Goal: Task Accomplishment & Management: Manage account settings

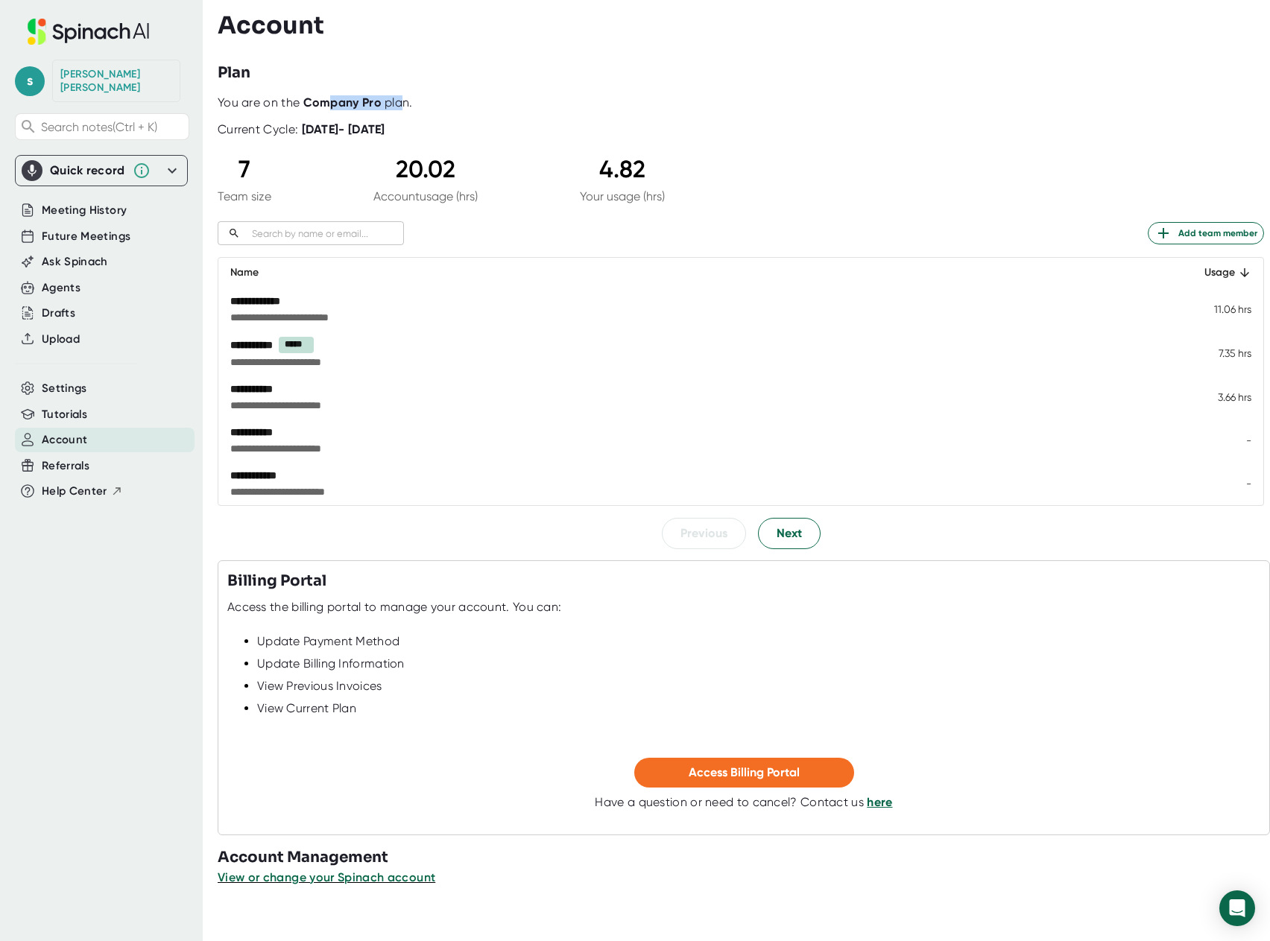
drag, startPoint x: 329, startPoint y: 99, endPoint x: 399, endPoint y: 100, distance: 70.1
click at [399, 100] on div "You are on the Company Pro plan." at bounding box center [741, 102] width 1047 height 15
drag, startPoint x: 316, startPoint y: 131, endPoint x: 467, endPoint y: 133, distance: 151.3
click at [385, 133] on b "[DATE] - [DATE]" at bounding box center [343, 129] width 83 height 14
click at [73, 380] on span "Settings" at bounding box center [64, 388] width 45 height 17
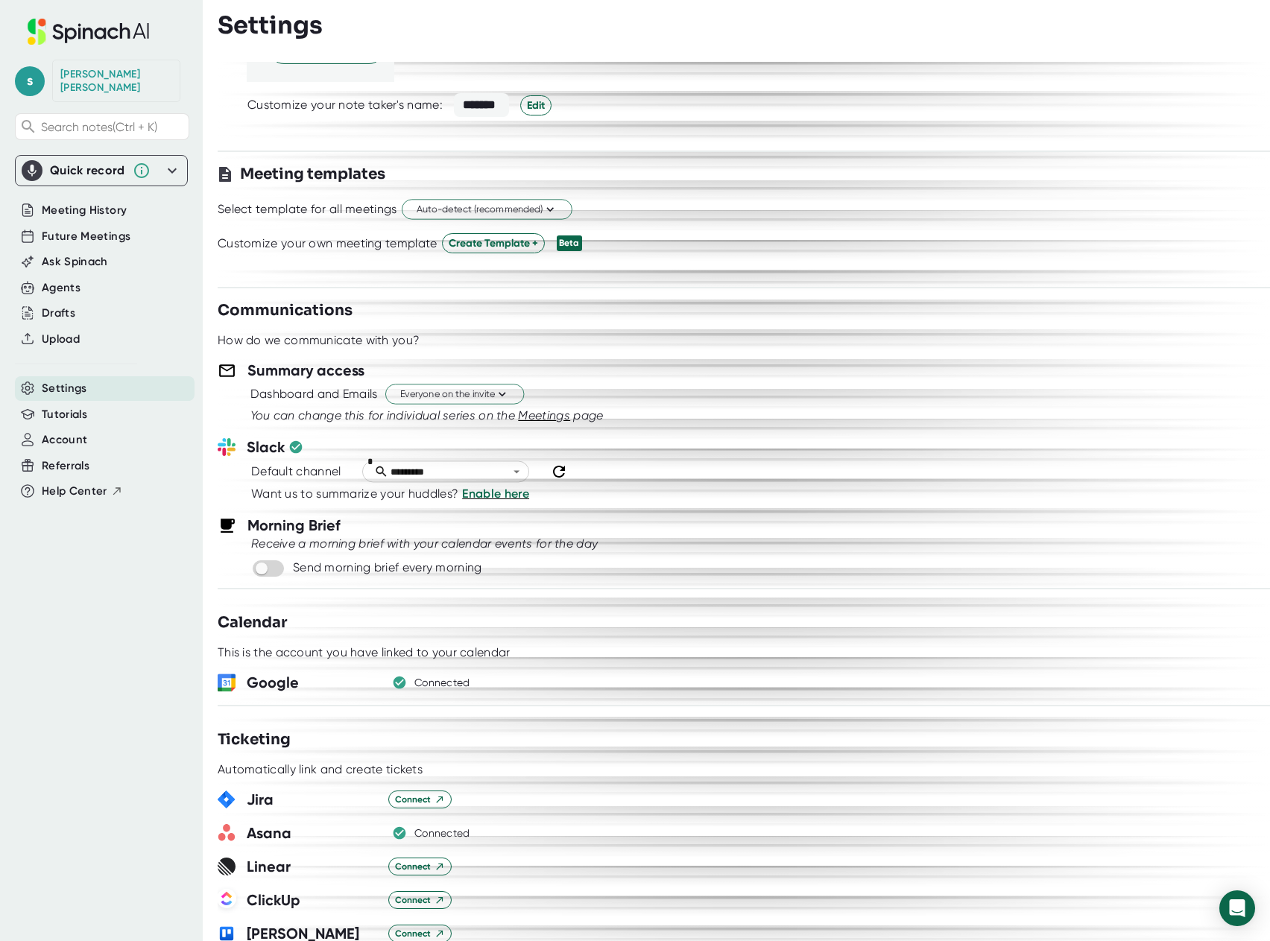
scroll to position [373, 0]
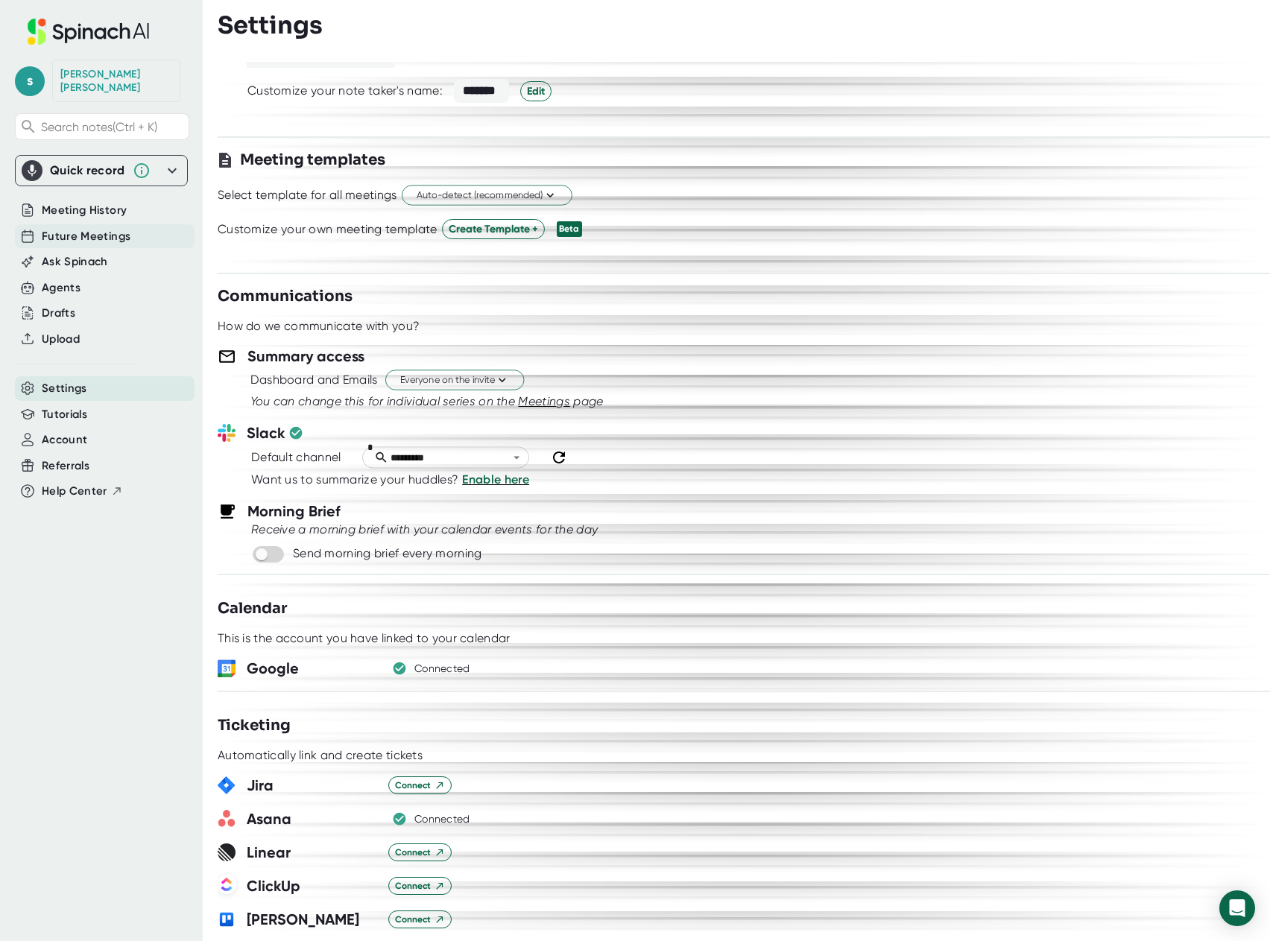
click at [79, 228] on span "Future Meetings" at bounding box center [86, 236] width 89 height 17
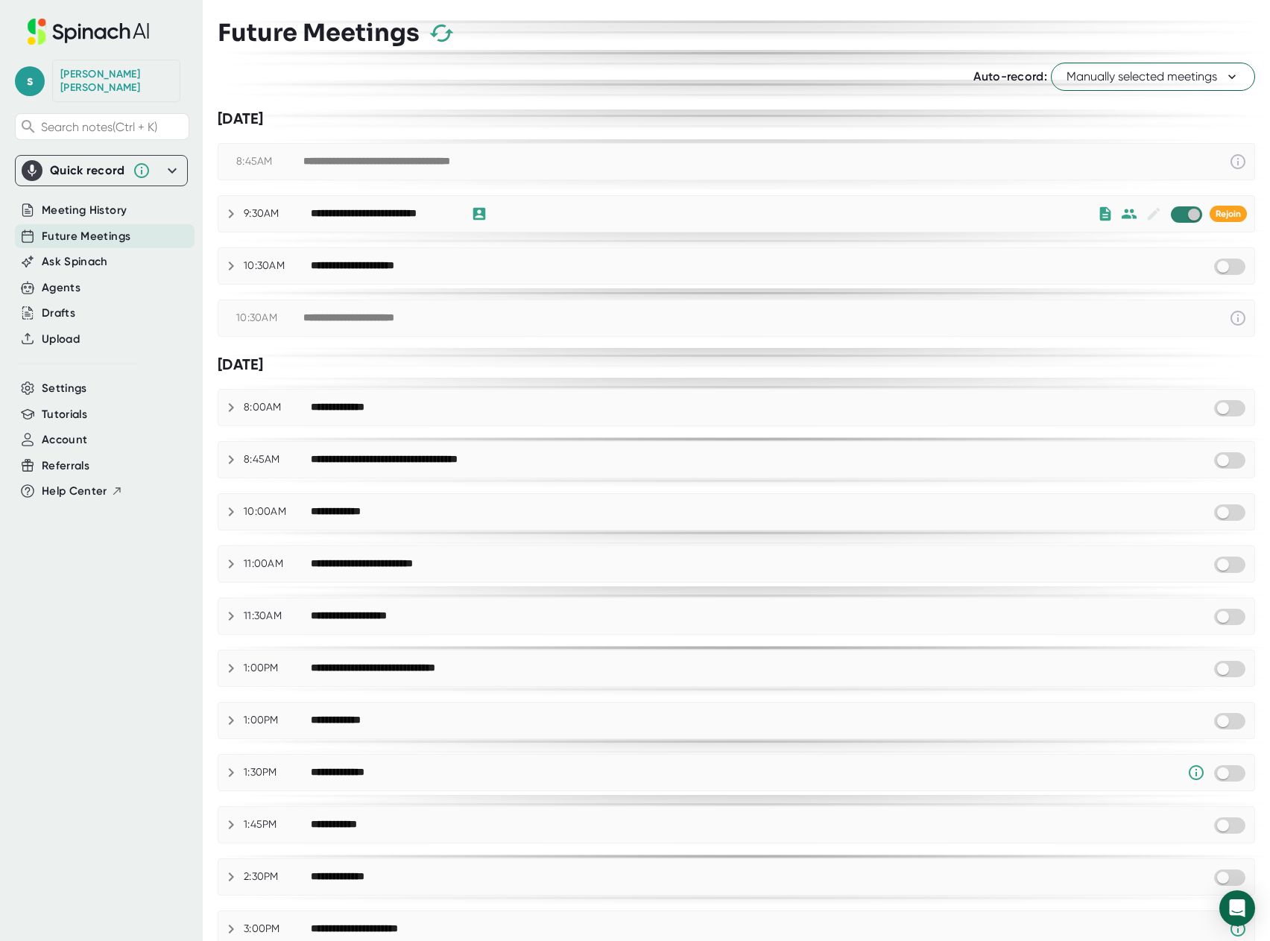
click at [1175, 215] on input "checkbox" at bounding box center [1194, 214] width 42 height 13
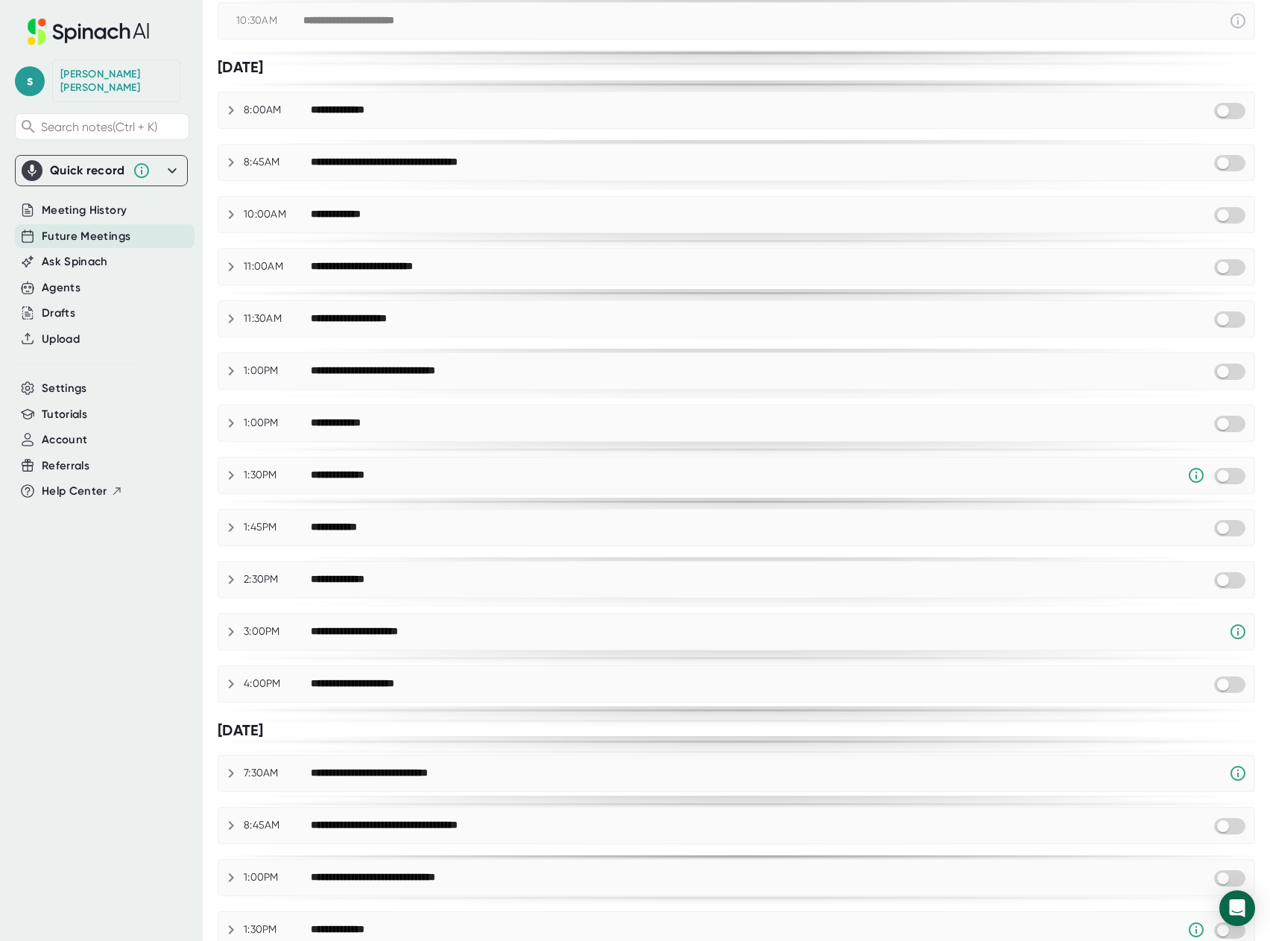
scroll to position [298, 0]
click at [231, 476] on icon at bounding box center [231, 475] width 18 height 18
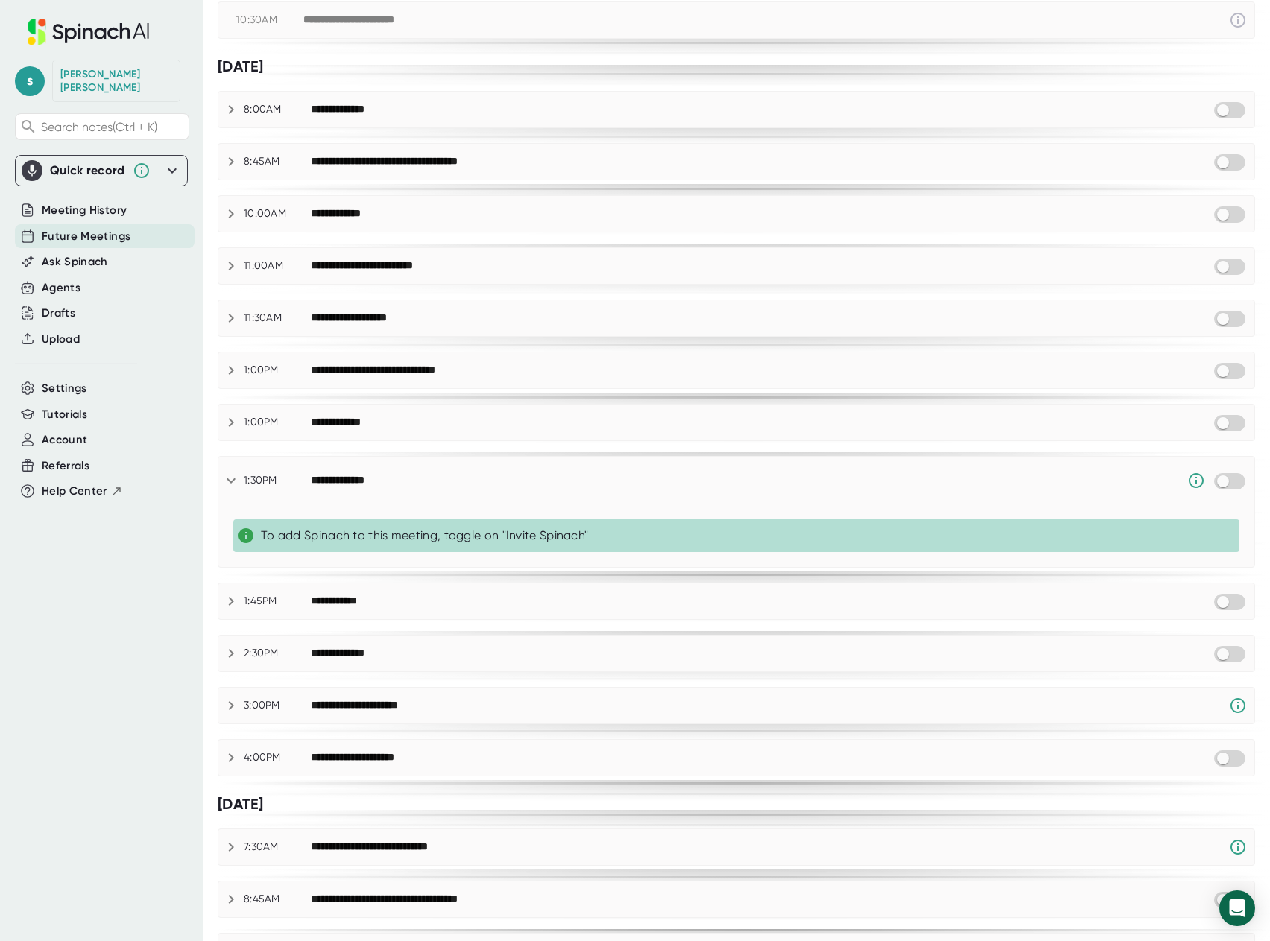
click at [228, 482] on icon at bounding box center [231, 481] width 18 height 18
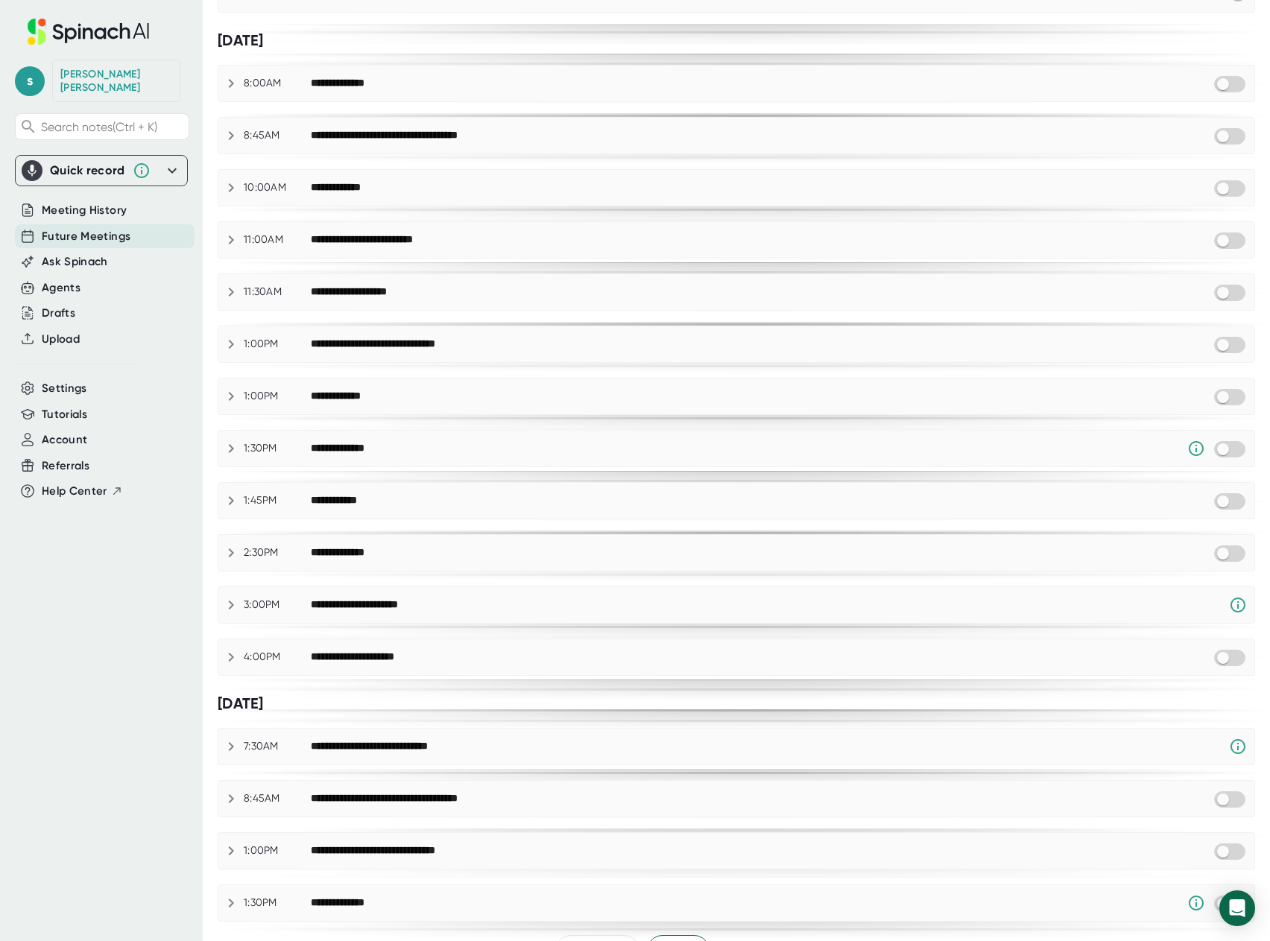
scroll to position [361, 0]
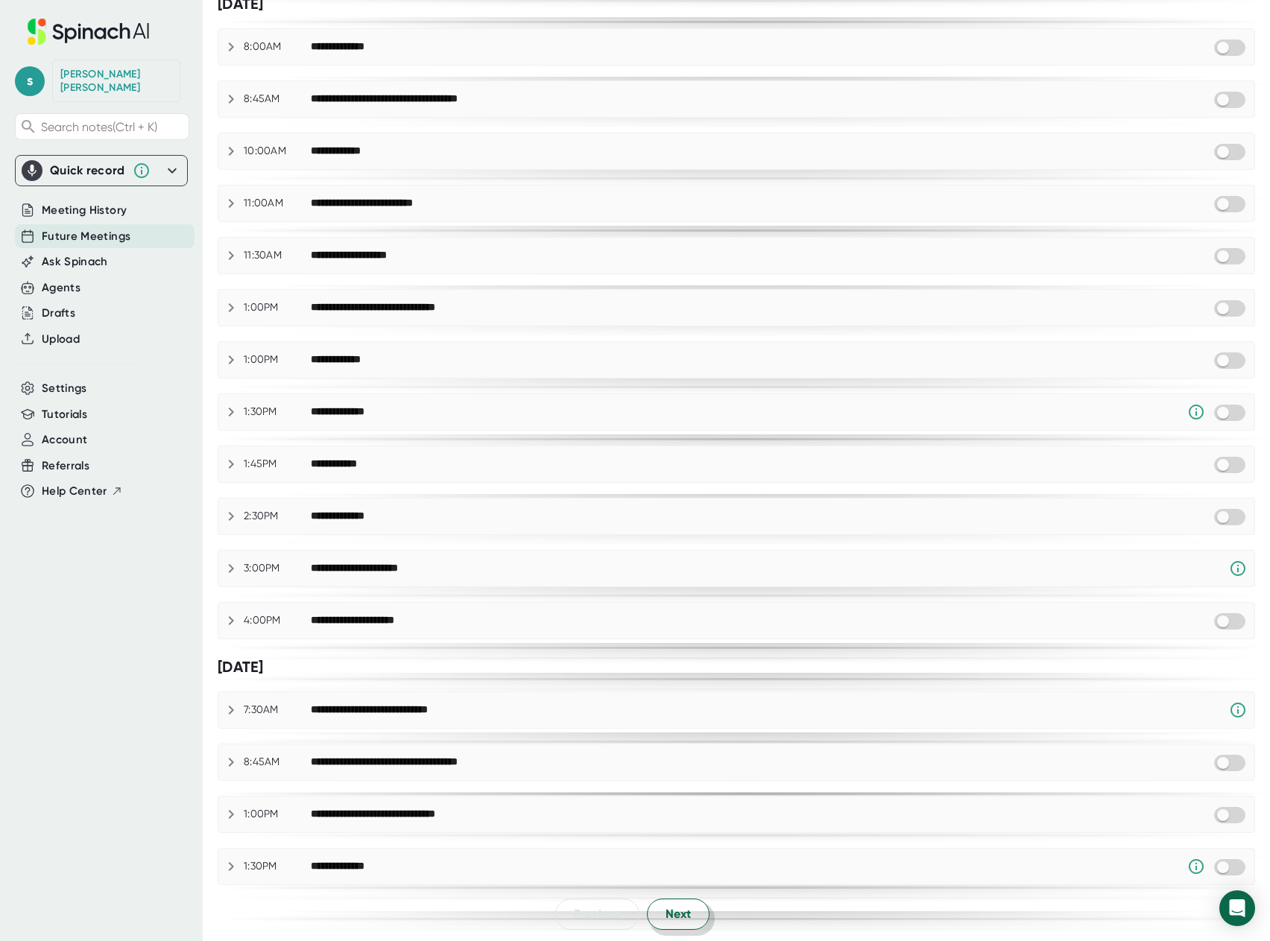
click at [683, 909] on span "Next" at bounding box center [678, 915] width 25 height 18
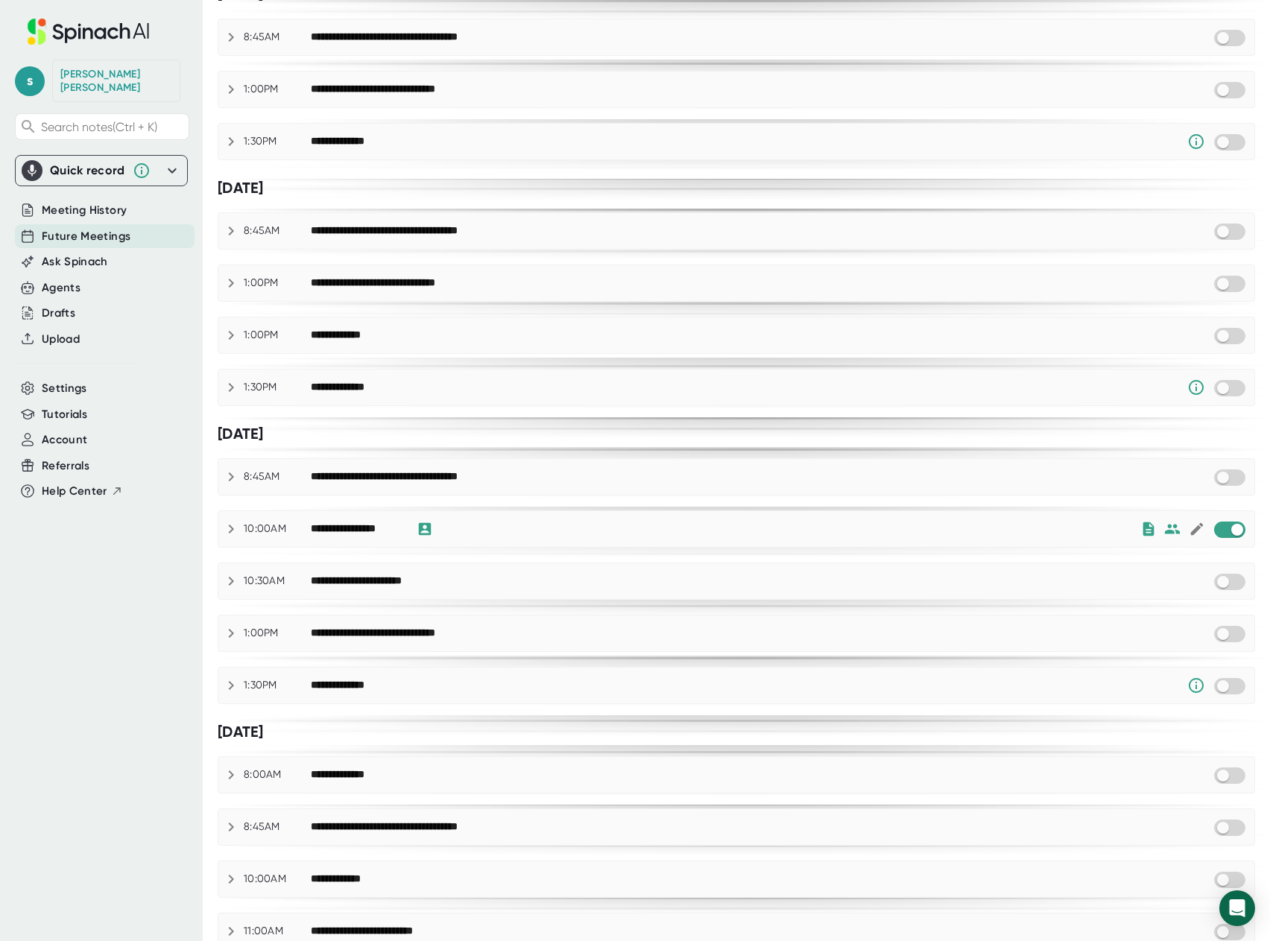
scroll to position [224, 0]
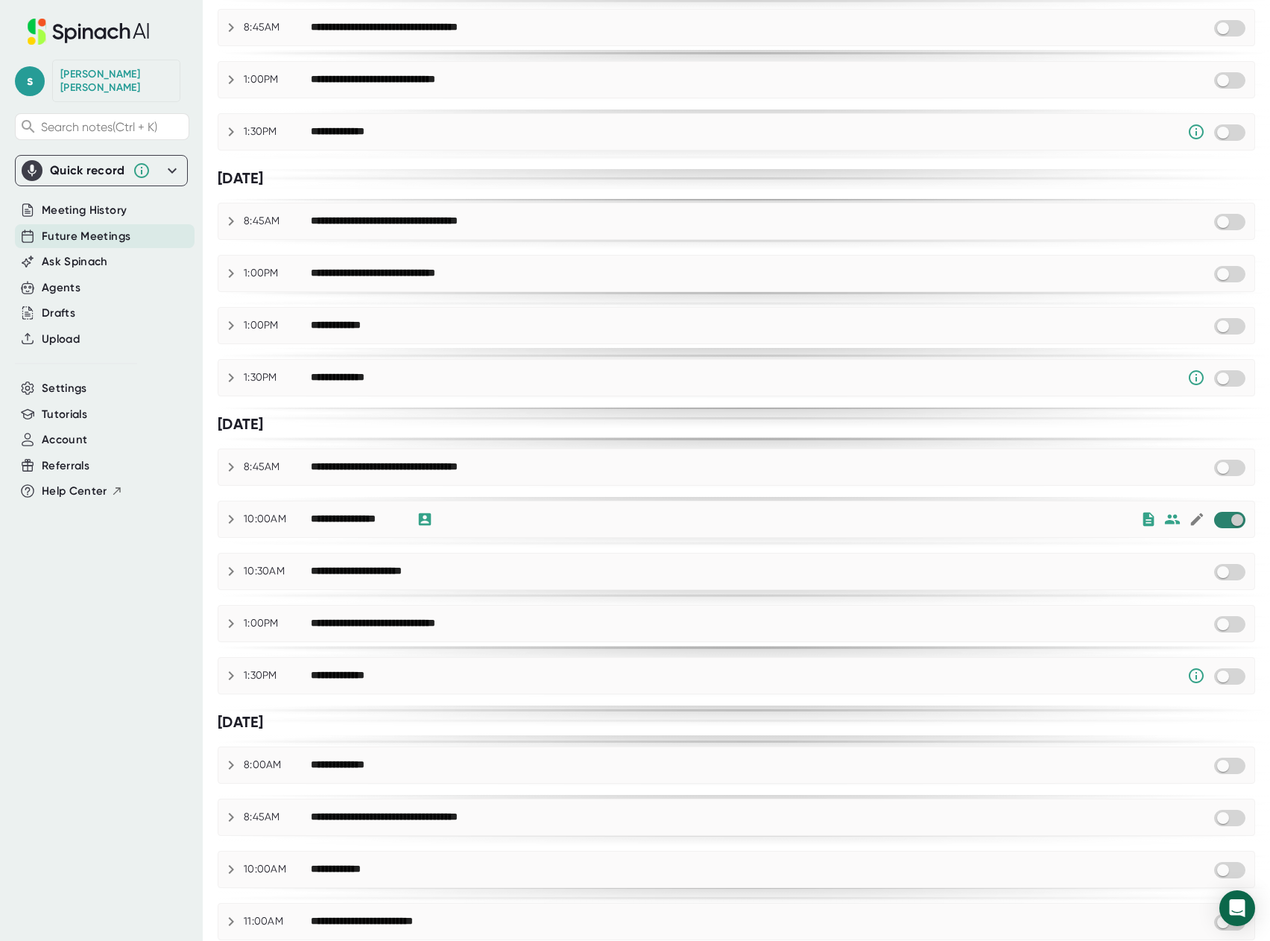
click at [1221, 520] on input "checkbox" at bounding box center [1237, 520] width 42 height 13
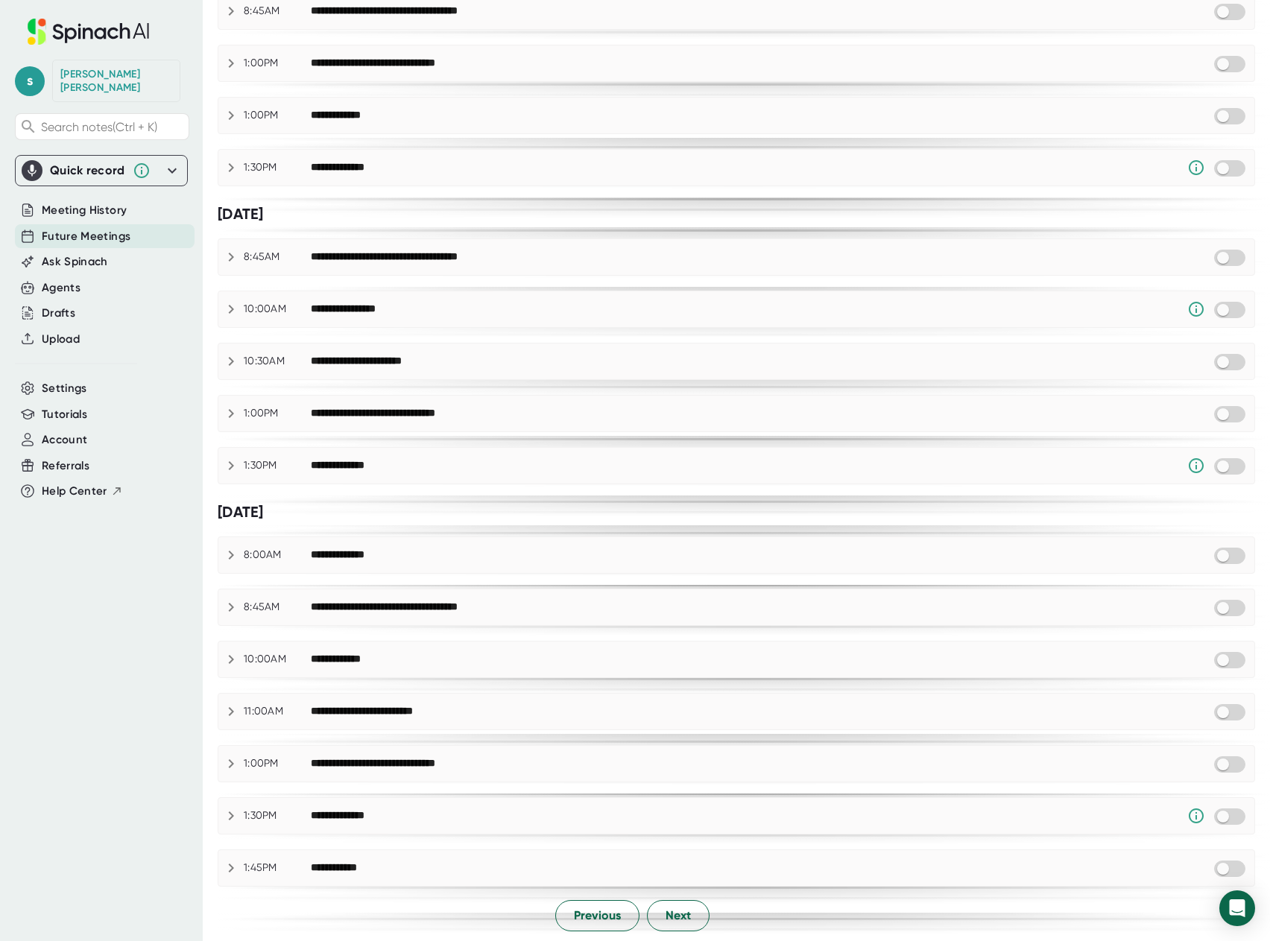
scroll to position [435, 0]
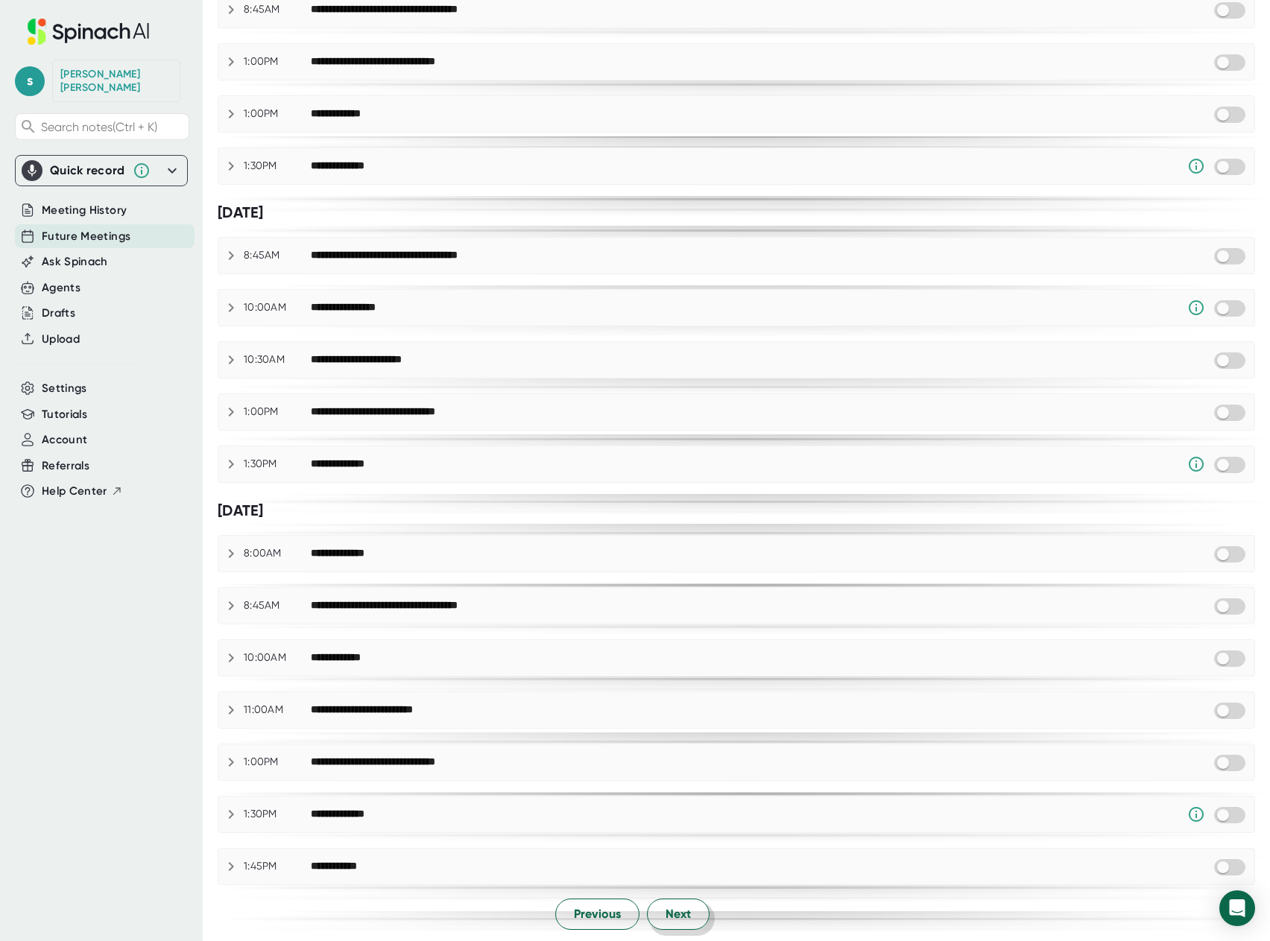
click at [666, 926] on button "Next" at bounding box center [678, 914] width 63 height 31
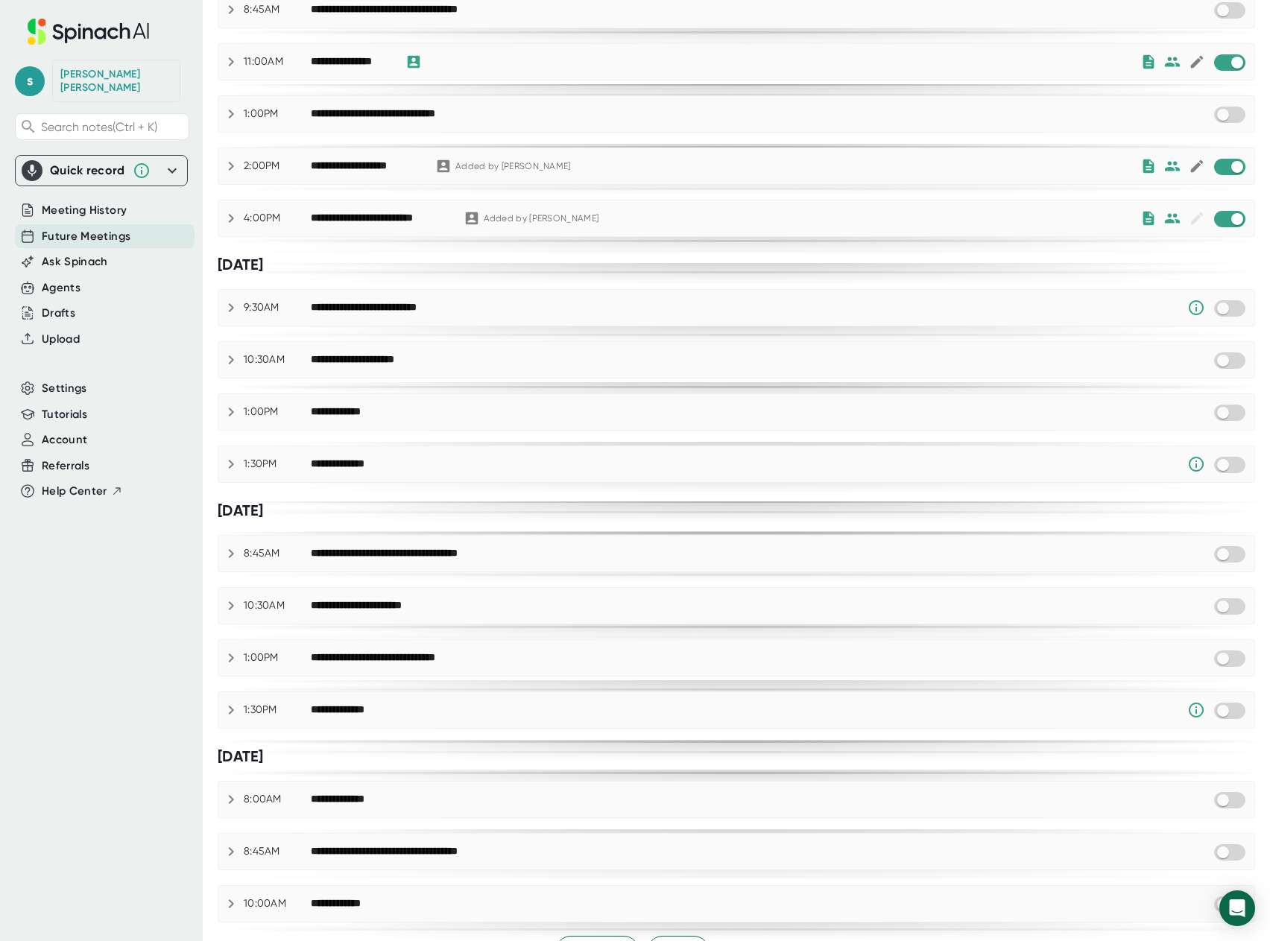
scroll to position [0, 0]
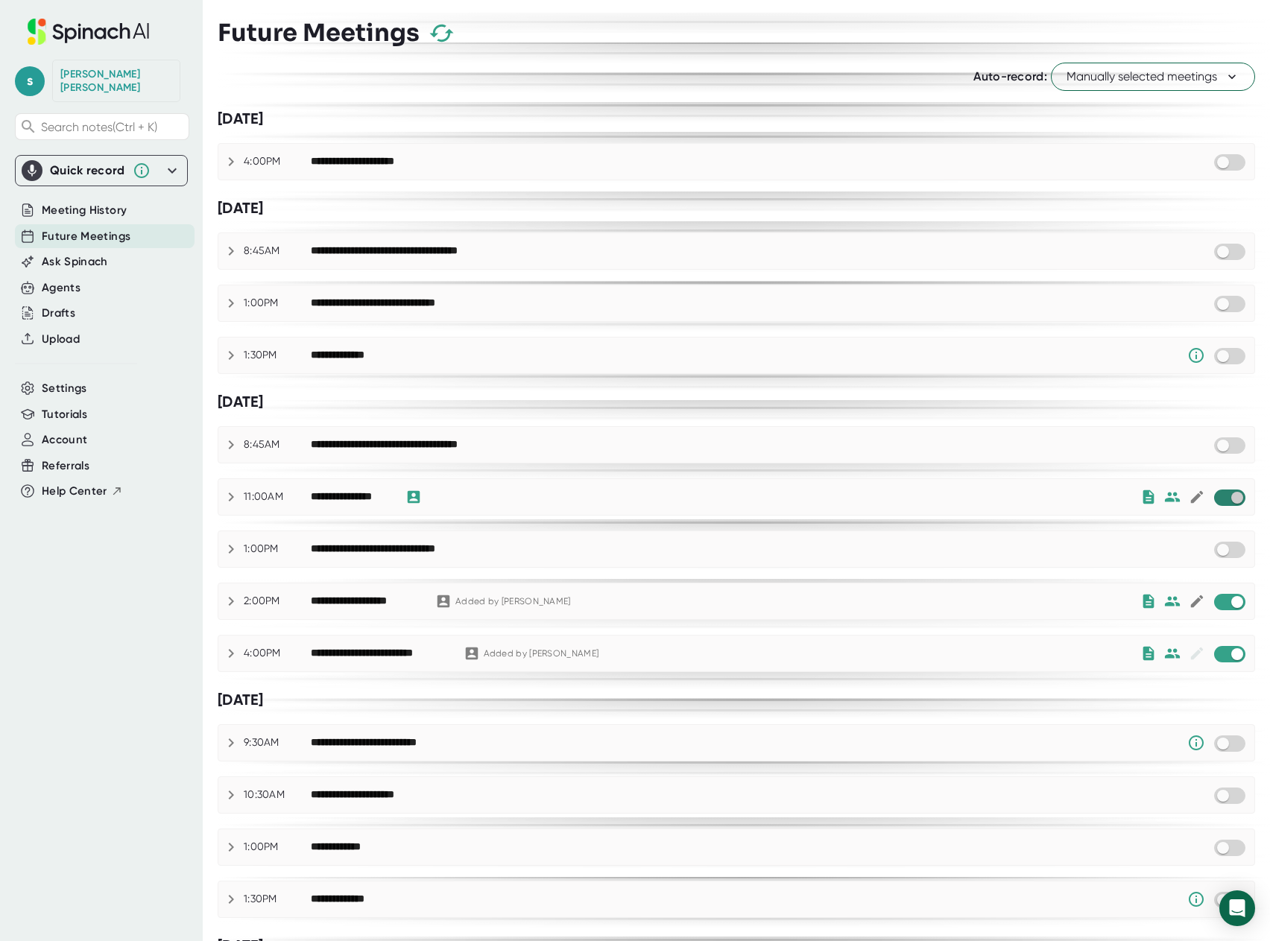
click at [1216, 497] on input "checkbox" at bounding box center [1237, 497] width 42 height 13
click at [1216, 602] on input "checkbox" at bounding box center [1237, 602] width 42 height 13
checkbox input "true"
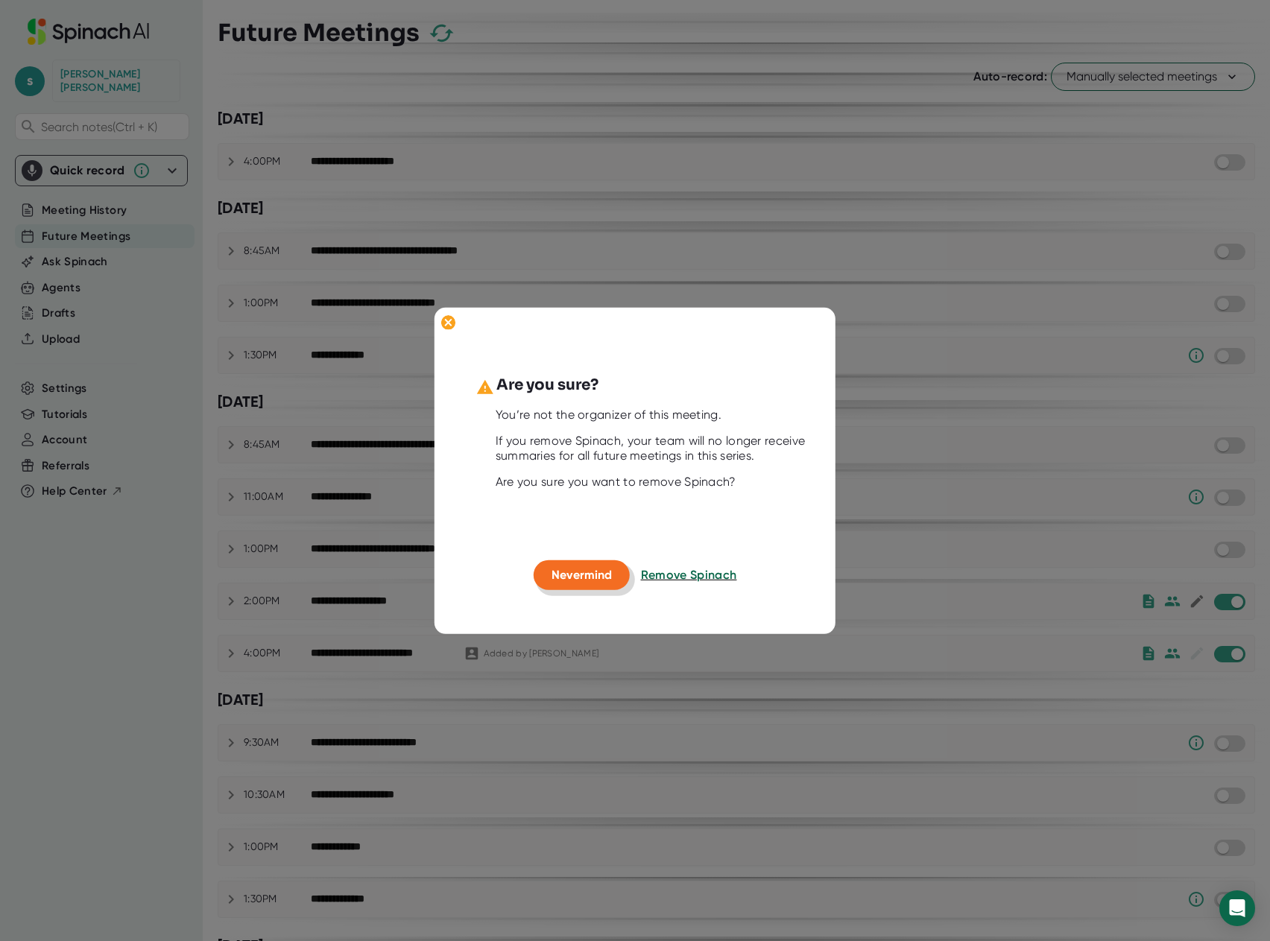
click at [577, 568] on span "Nevermind" at bounding box center [582, 575] width 60 height 14
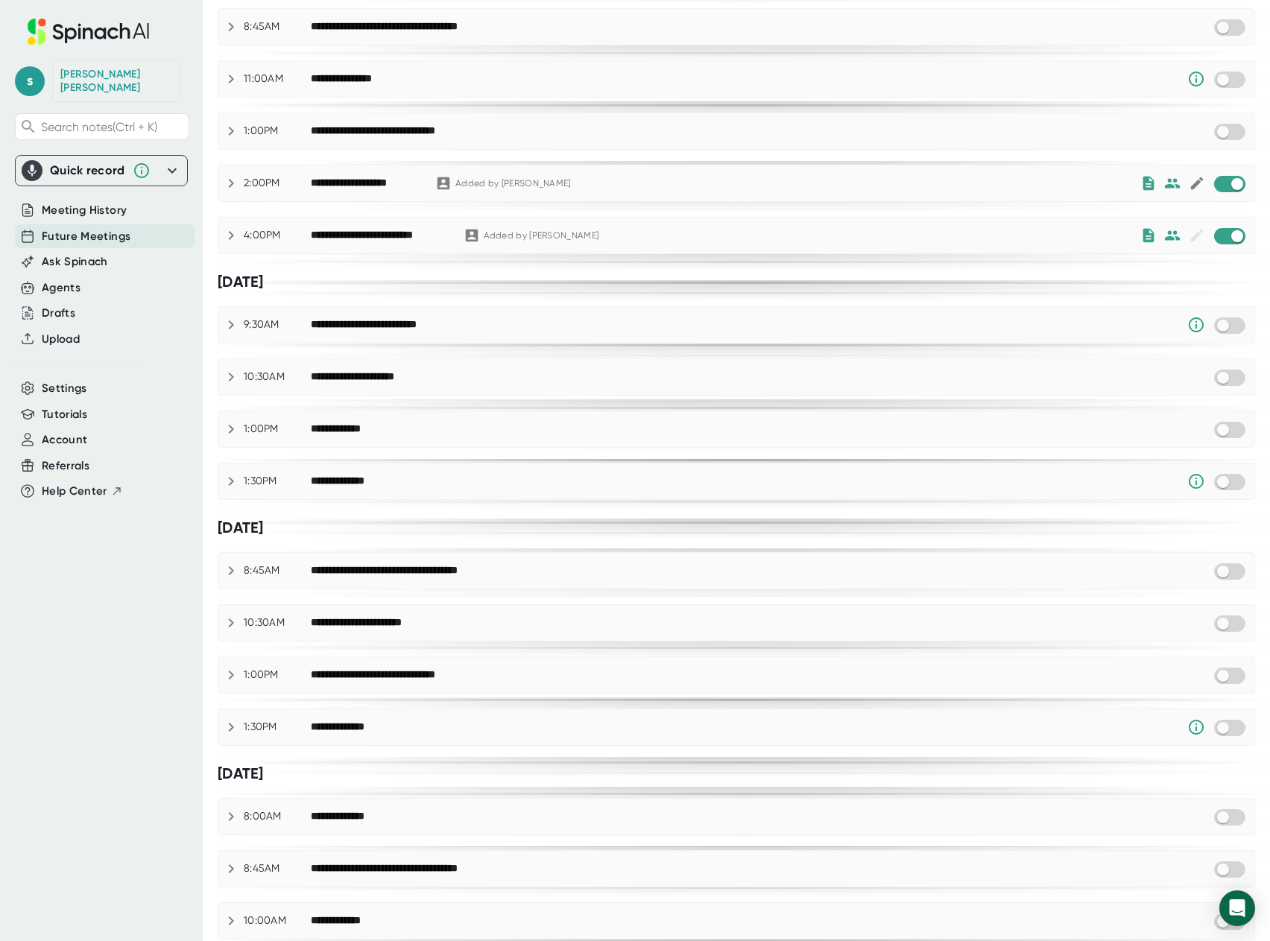
scroll to position [473, 0]
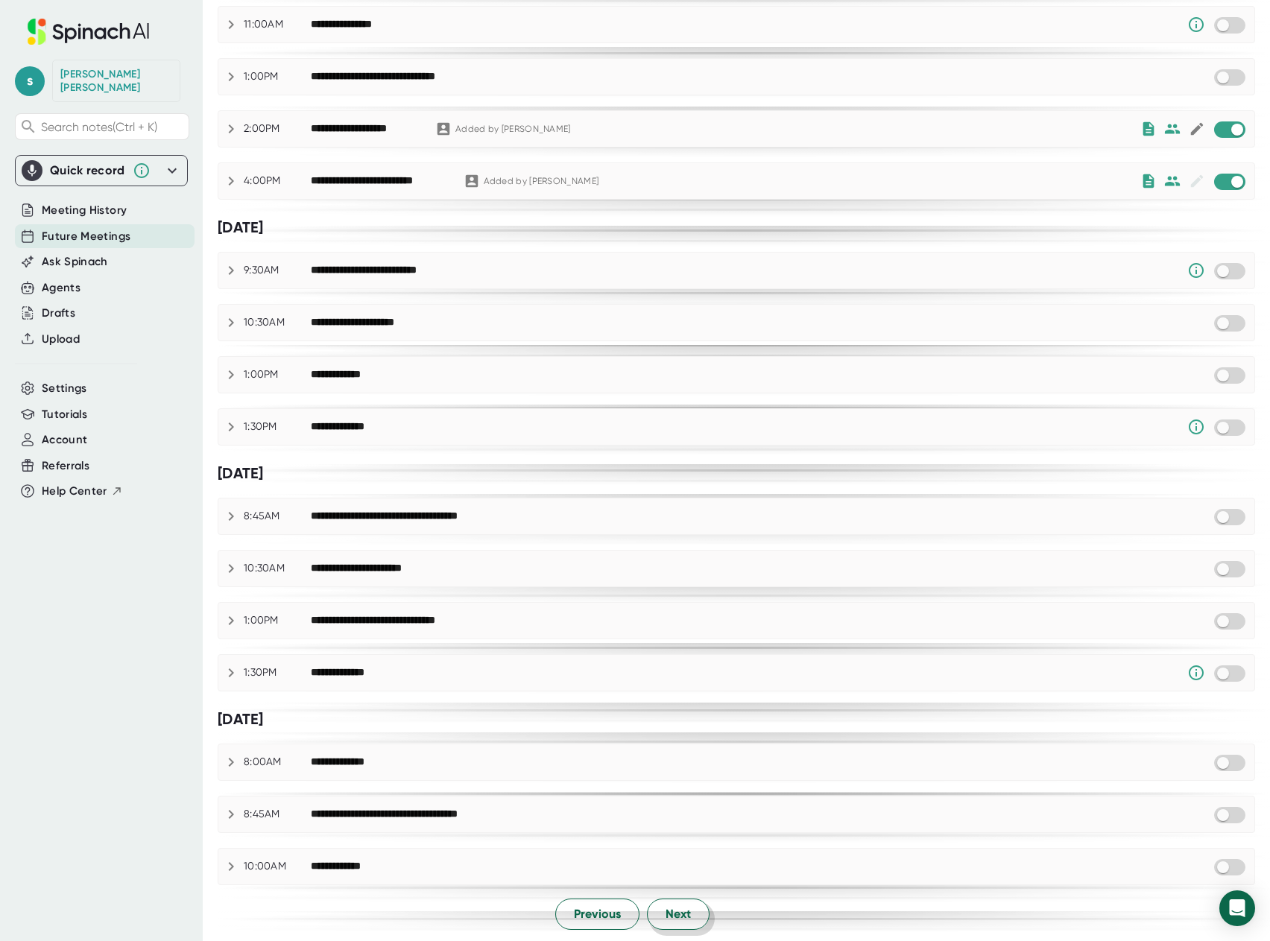
click at [666, 918] on span "Next" at bounding box center [678, 915] width 25 height 18
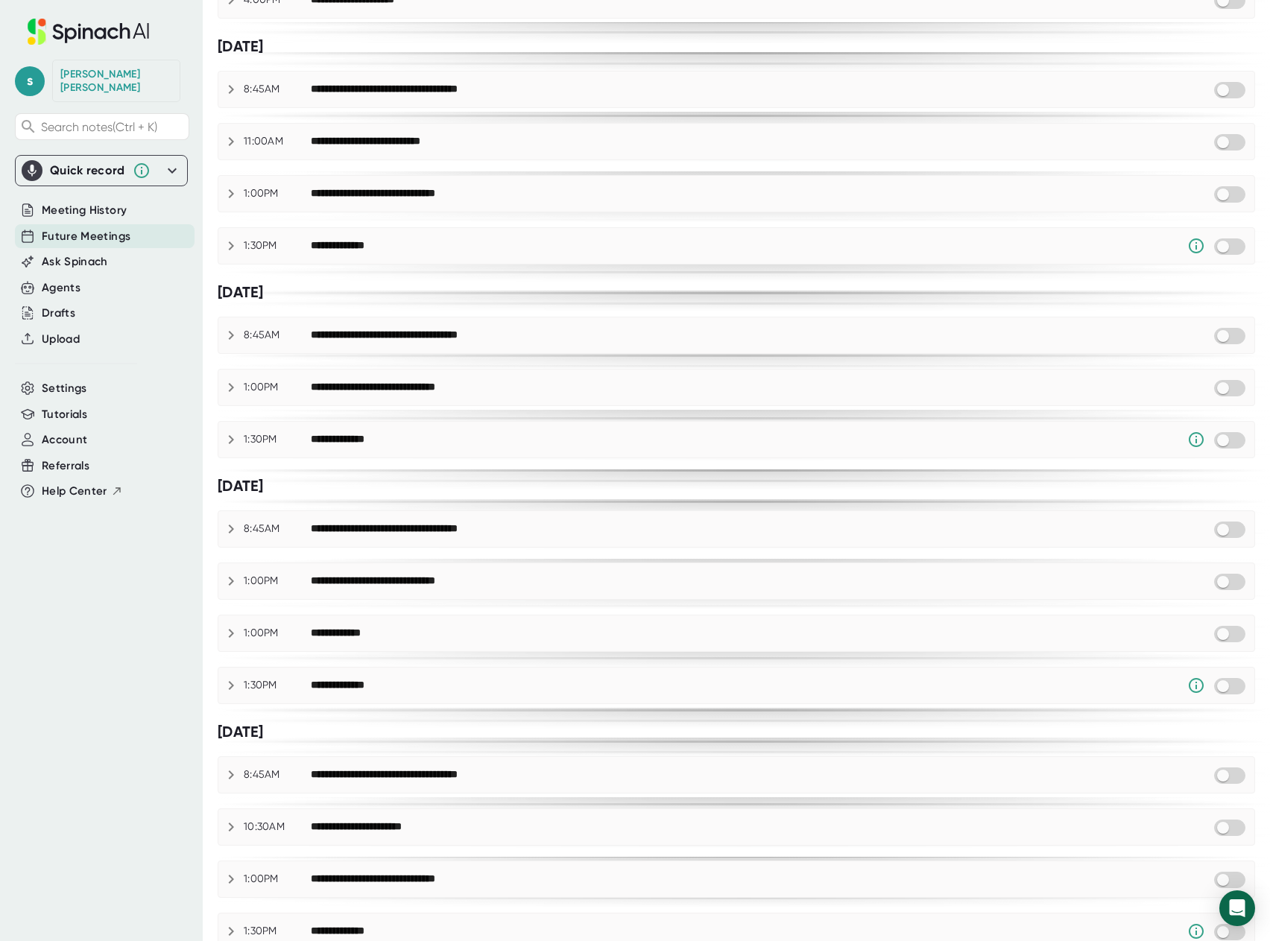
scroll to position [435, 0]
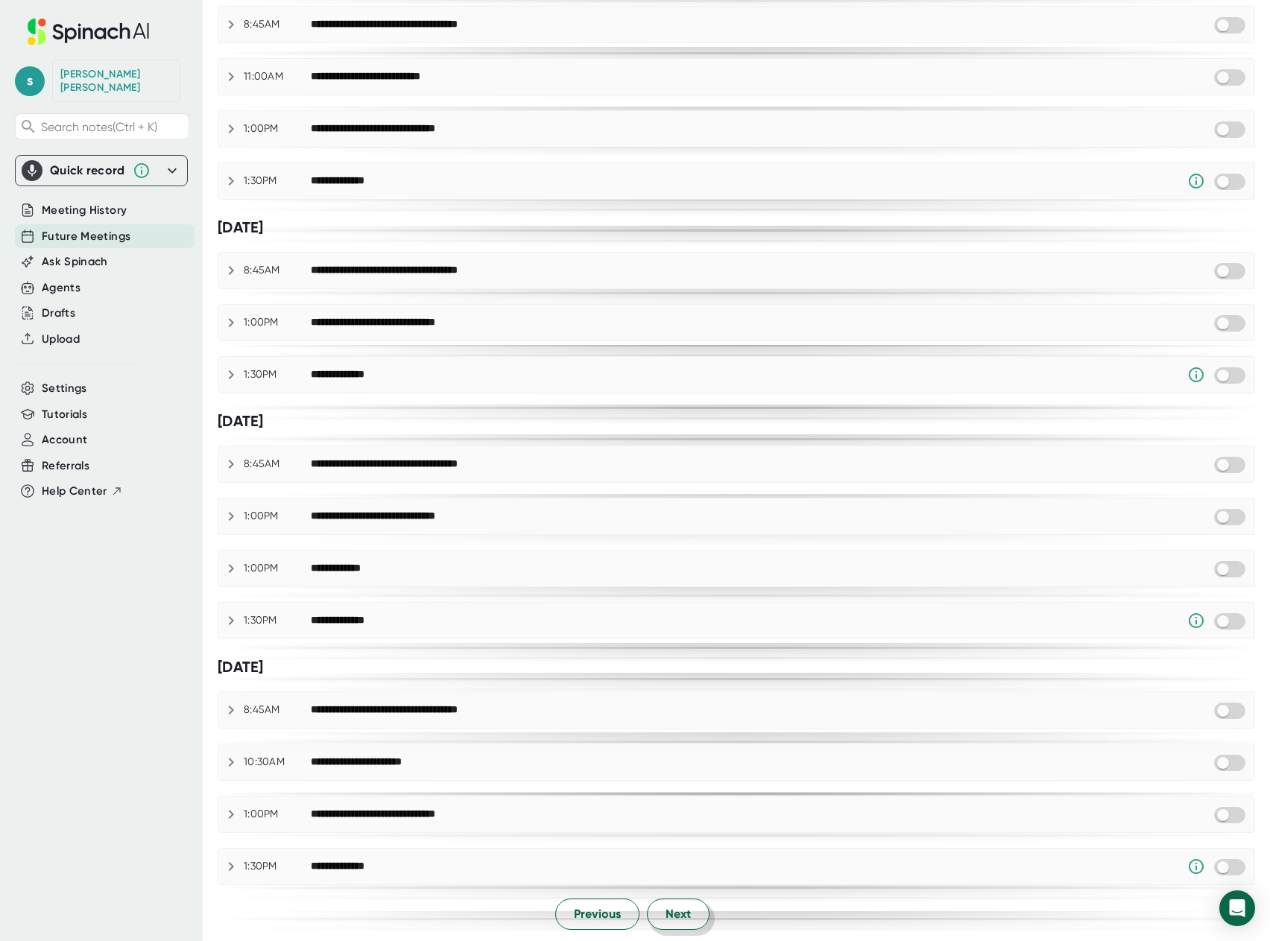
click at [681, 916] on span "Next" at bounding box center [678, 915] width 25 height 18
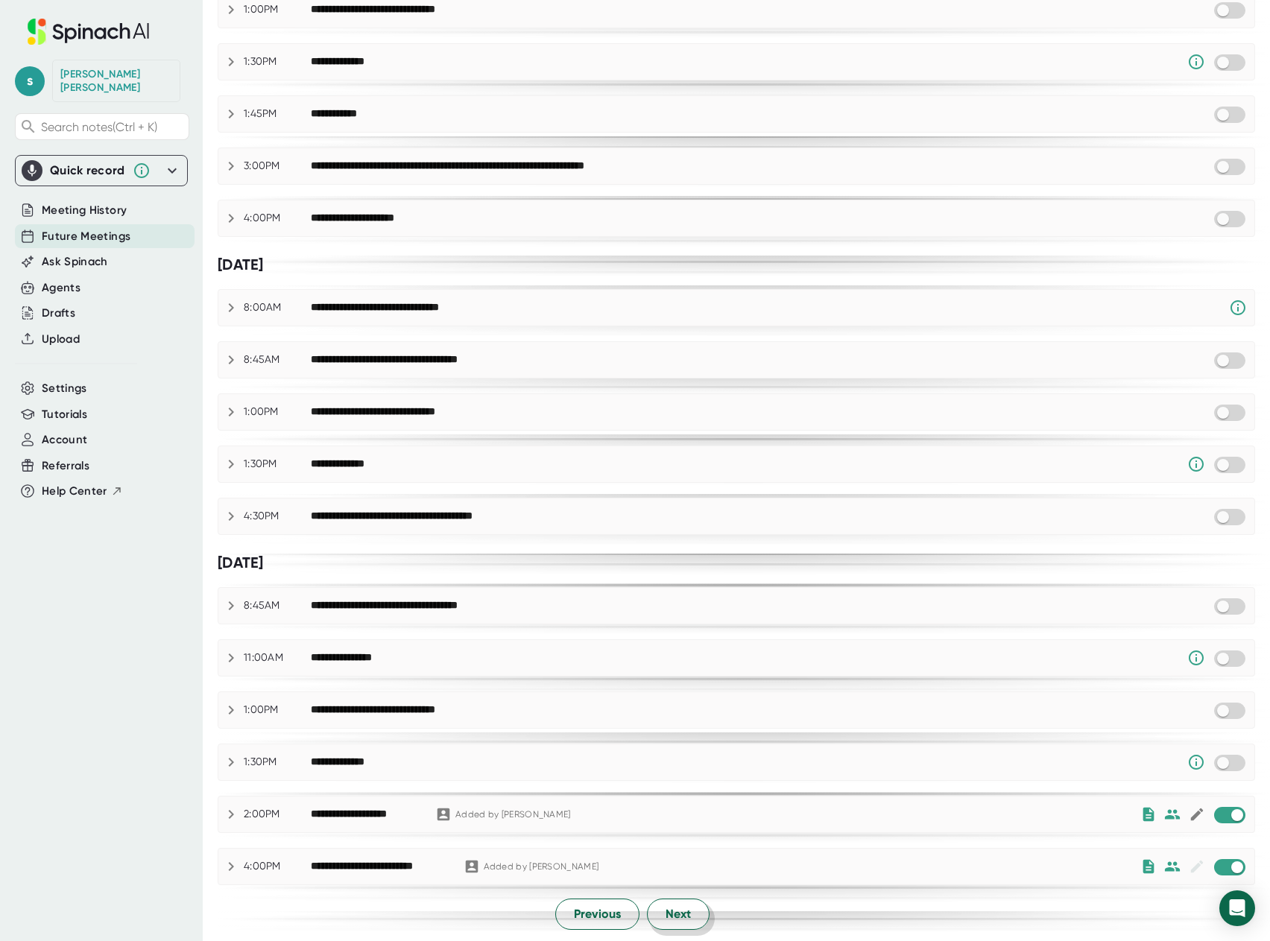
scroll to position [0, 0]
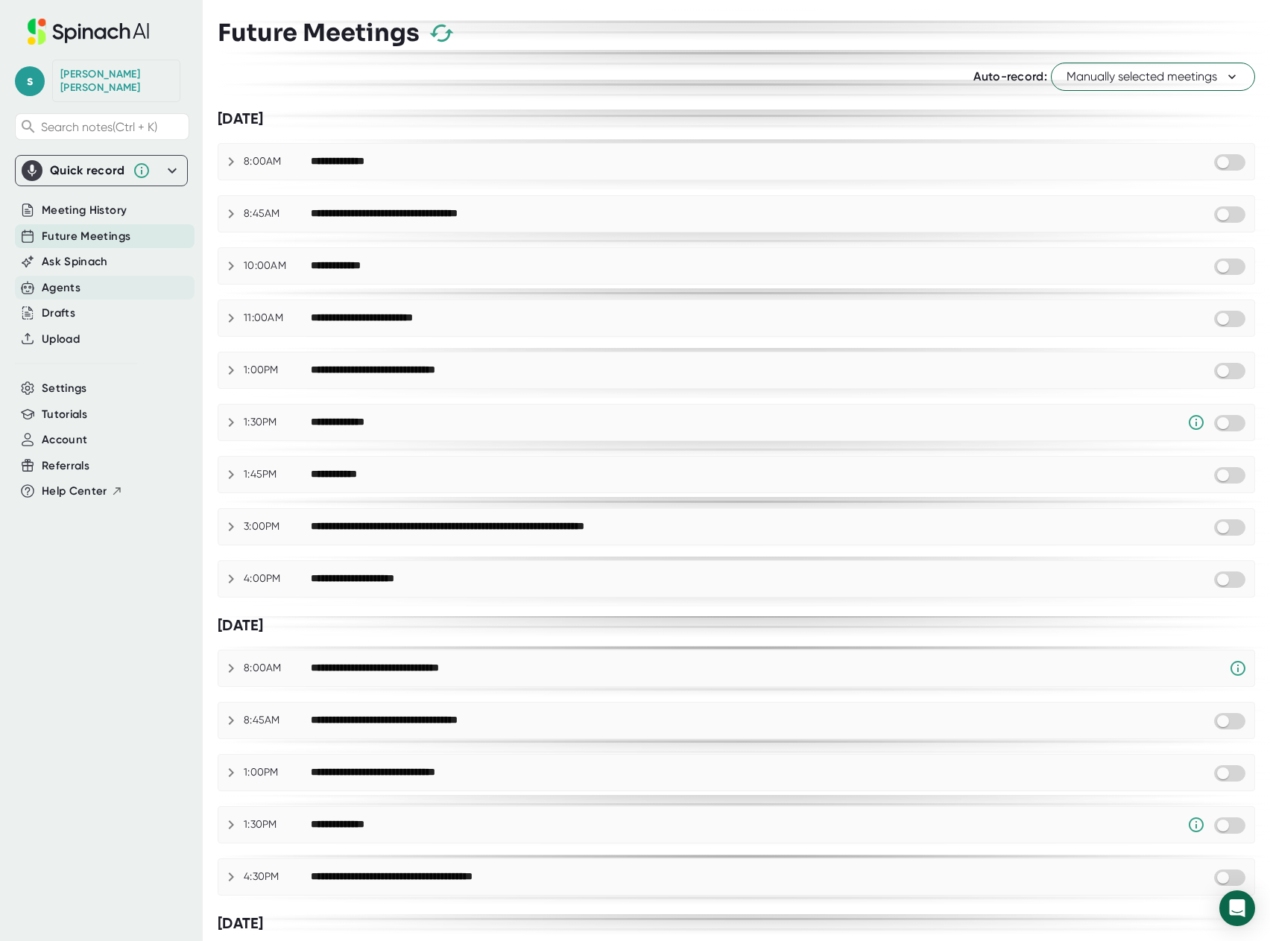
click at [68, 280] on div "Agents" at bounding box center [61, 288] width 39 height 17
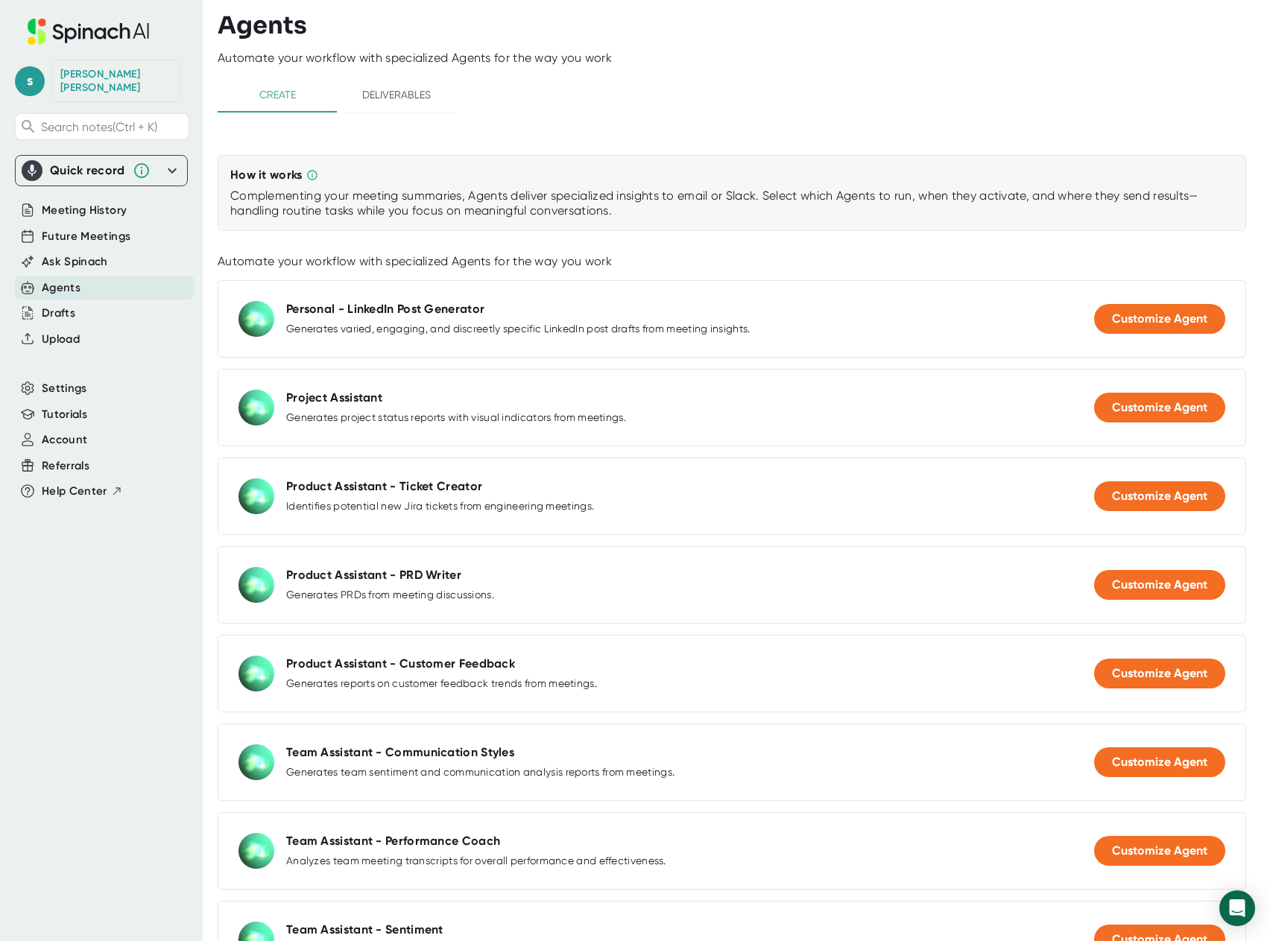
click at [174, 162] on icon at bounding box center [172, 171] width 18 height 18
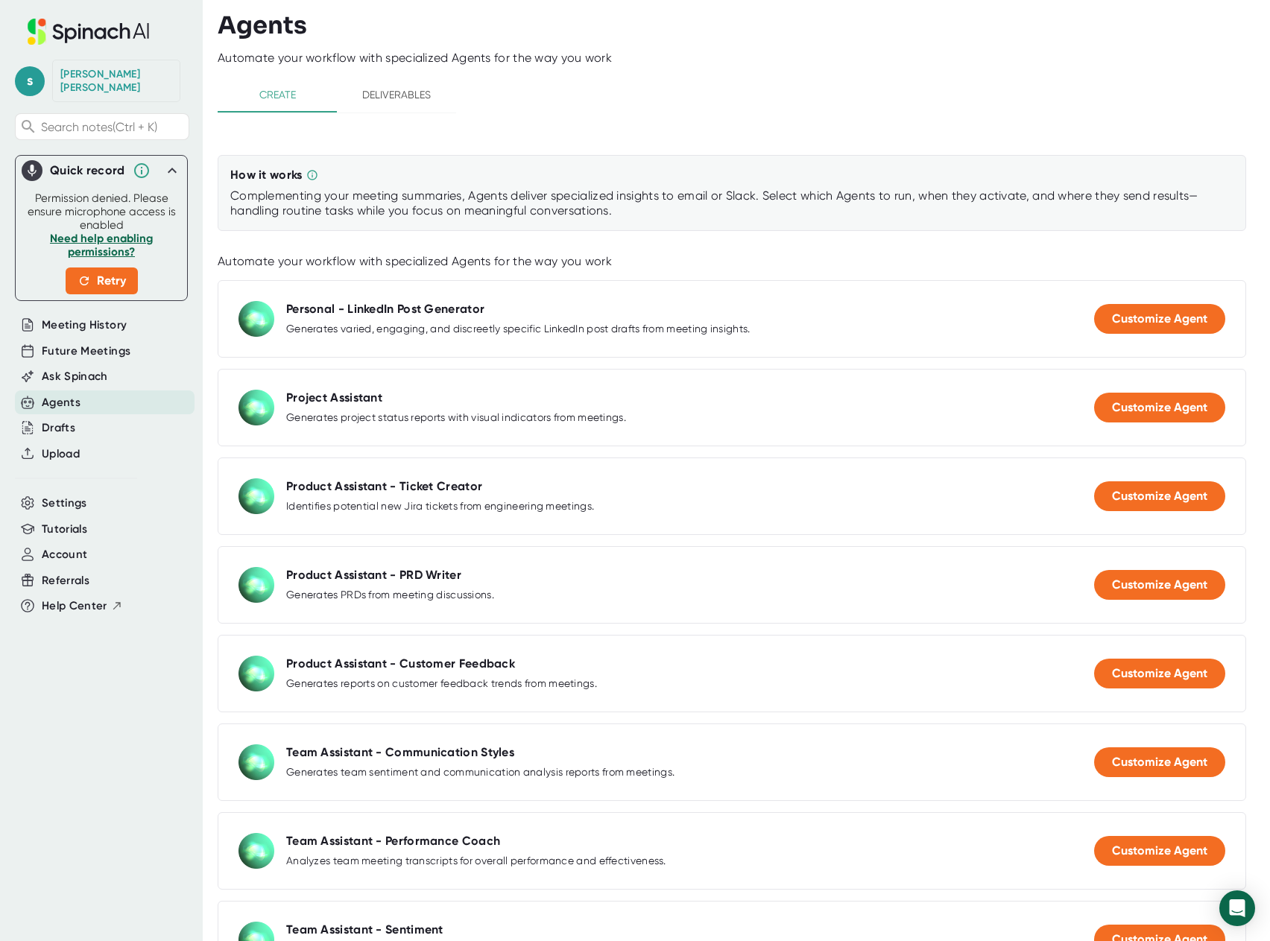
click at [176, 162] on icon at bounding box center [172, 171] width 18 height 18
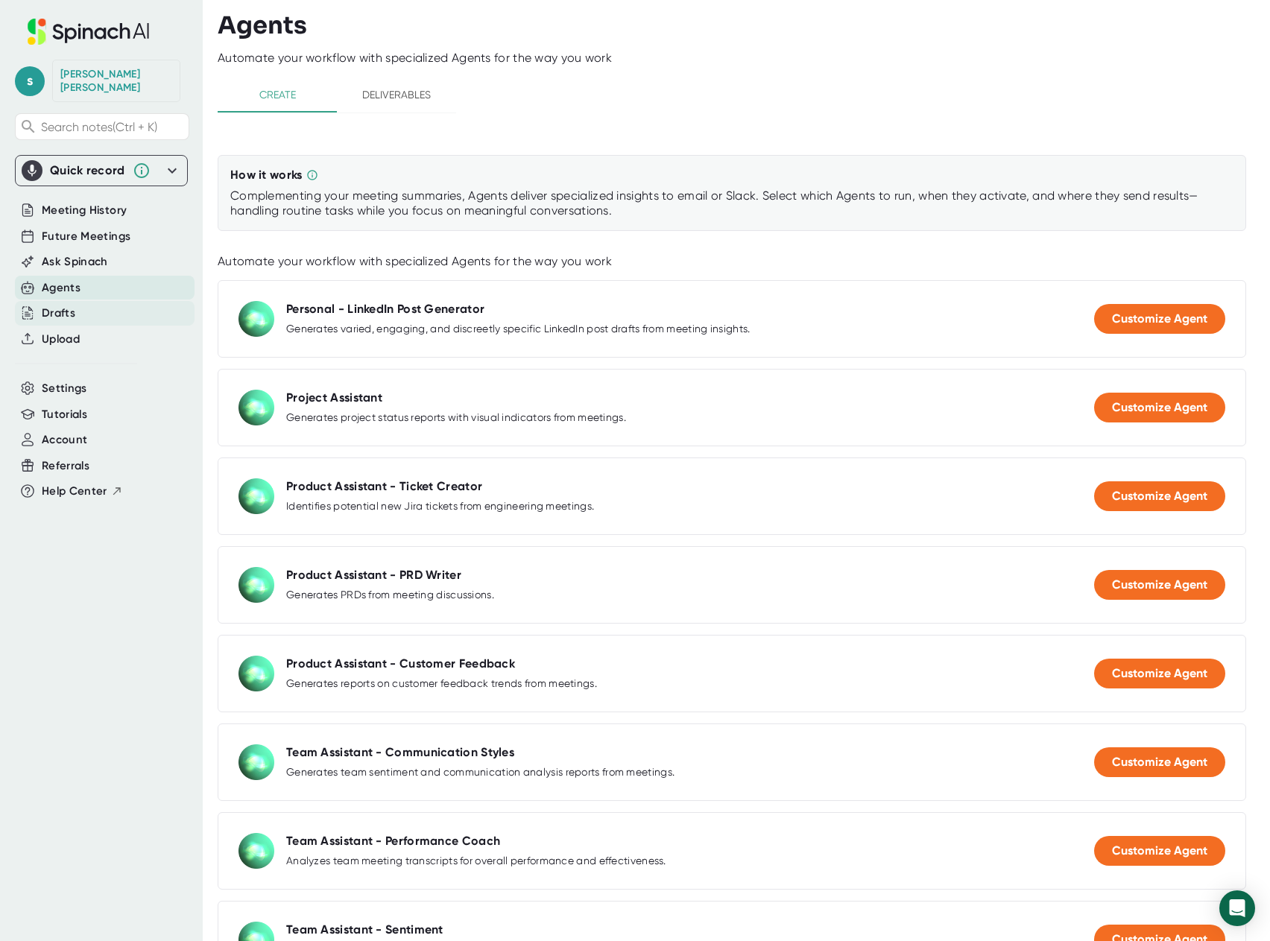
click at [76, 303] on div "Drafts" at bounding box center [105, 313] width 180 height 25
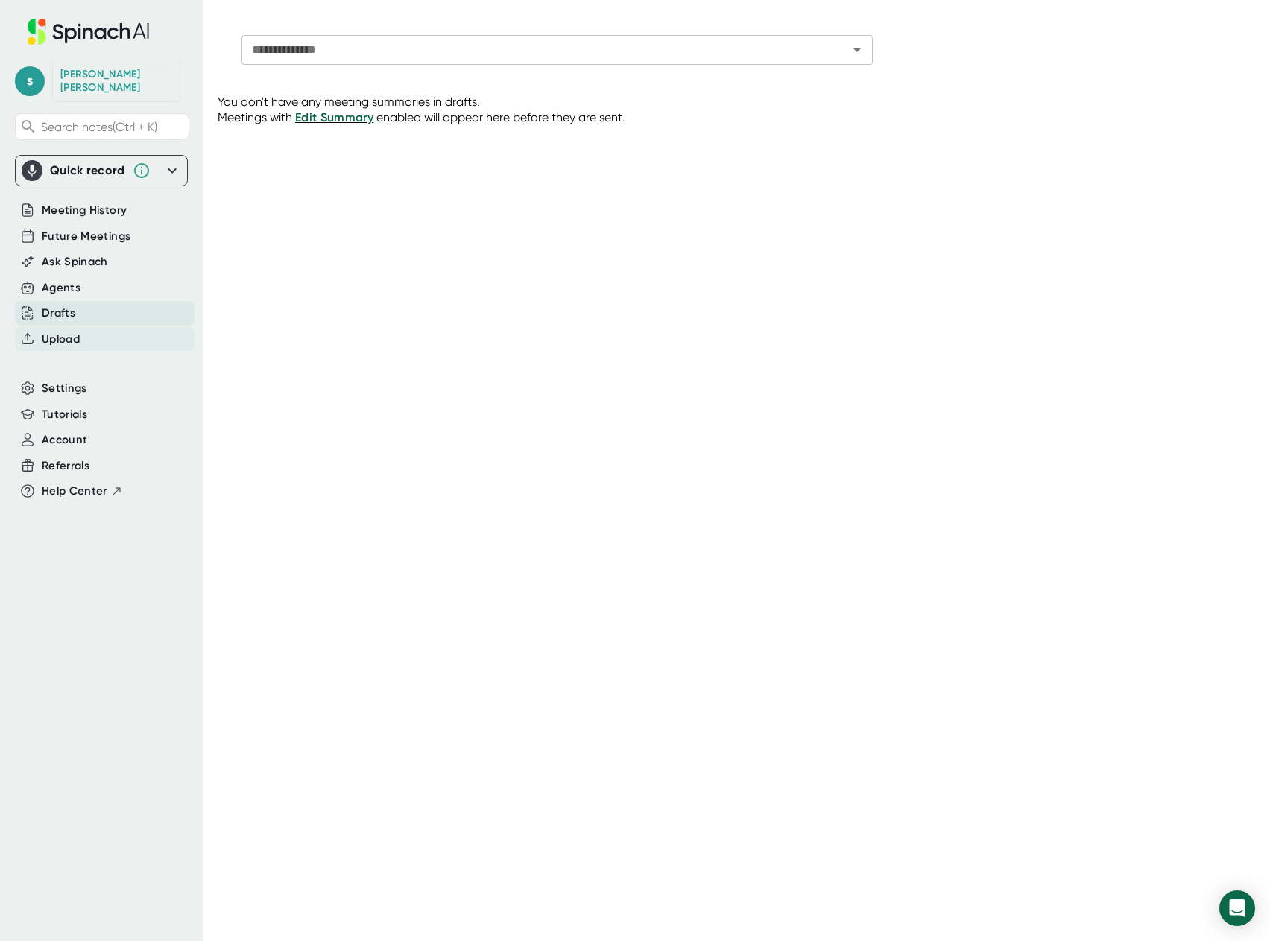
click at [74, 331] on span "Upload" at bounding box center [61, 339] width 38 height 17
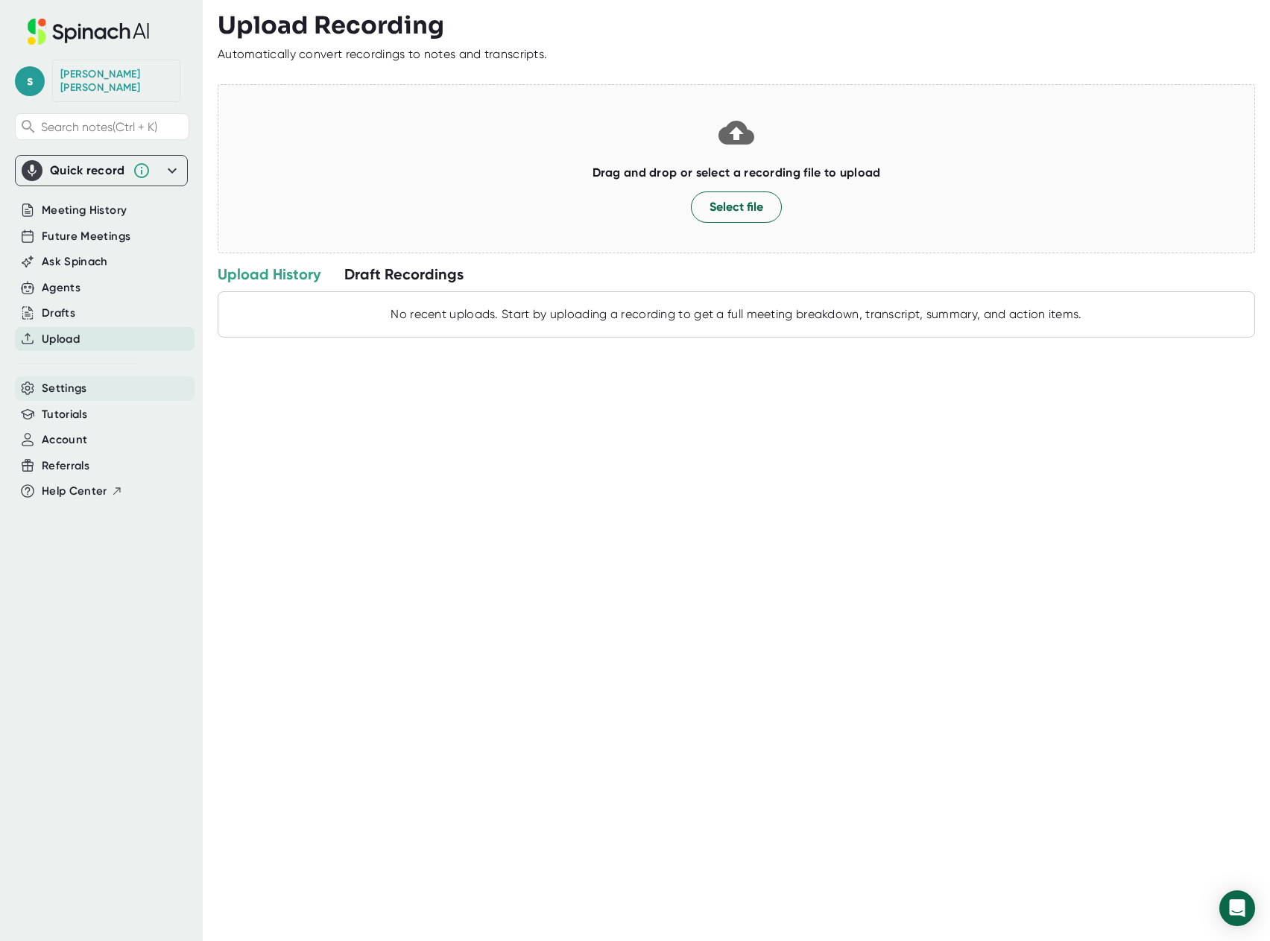
click at [73, 380] on span "Settings" at bounding box center [64, 388] width 45 height 17
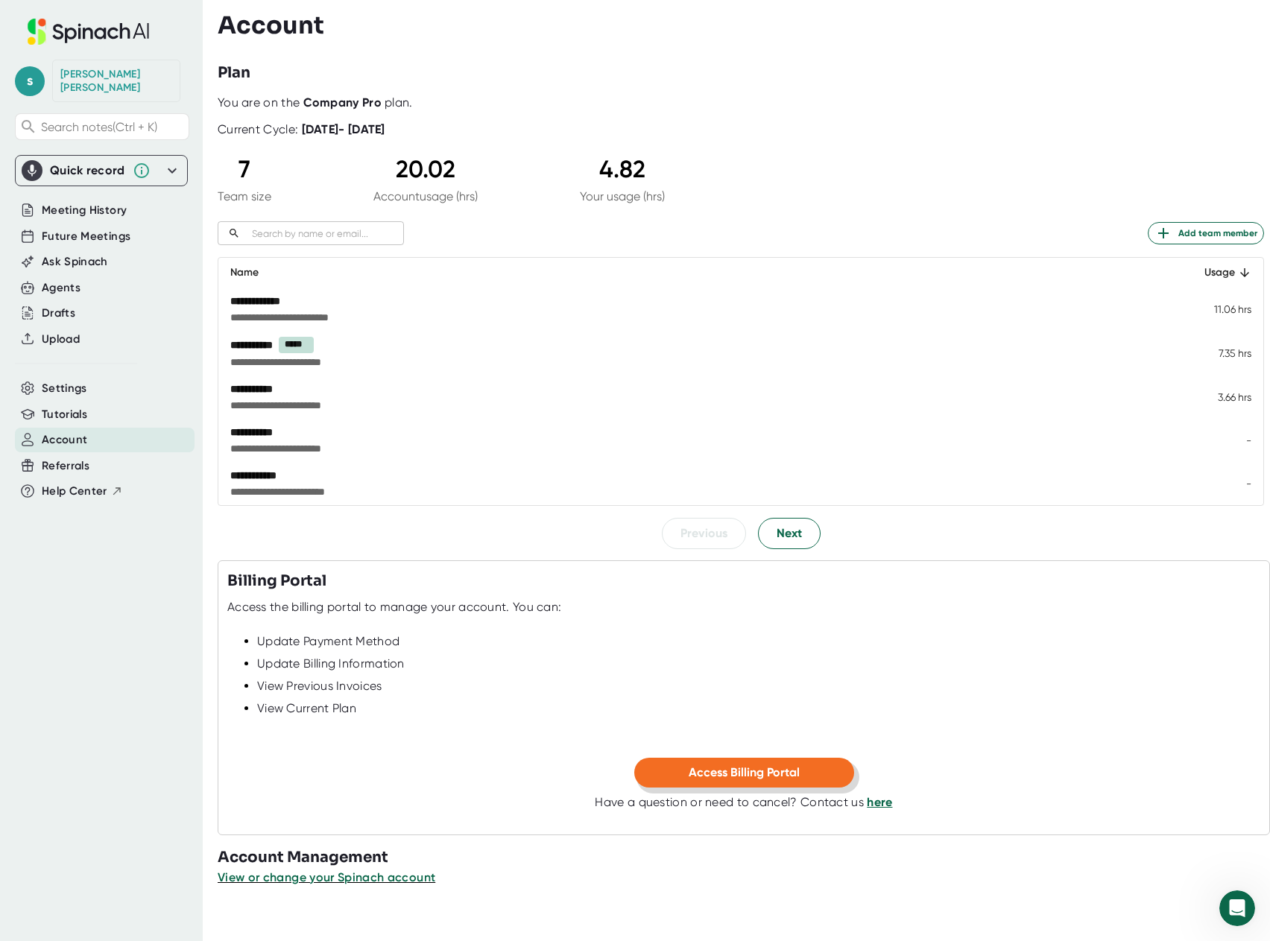
click at [689, 766] on span "Access Billing Portal" at bounding box center [744, 773] width 111 height 14
